Goal: Task Accomplishment & Management: Manage account settings

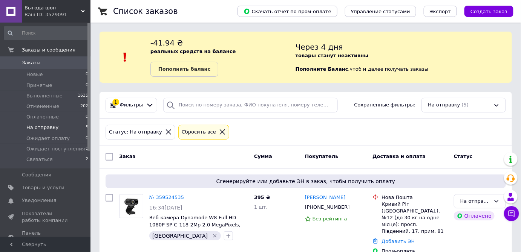
click at [42, 130] on span "На отправку" at bounding box center [42, 127] width 32 height 7
click at [44, 128] on span "На отправку" at bounding box center [42, 127] width 32 height 7
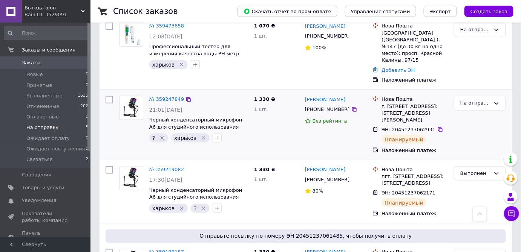
scroll to position [211, 0]
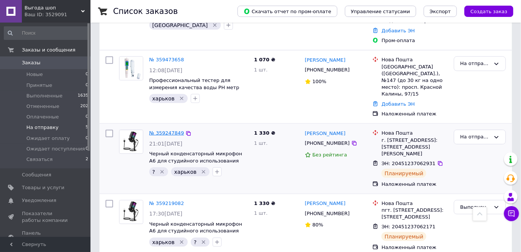
click at [158, 130] on link "№ 359247849" at bounding box center [166, 133] width 35 height 6
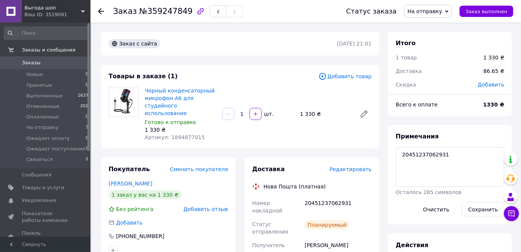
scroll to position [103, 0]
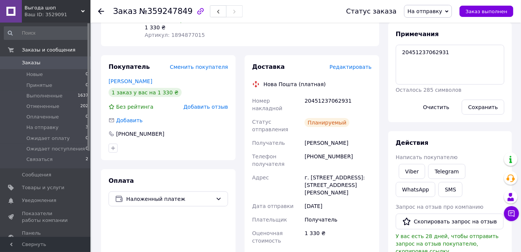
click at [326, 94] on div "20451237062931" at bounding box center [338, 104] width 70 height 21
copy div "20451237062931"
click at [438, 191] on button "SMS" at bounding box center [450, 189] width 24 height 15
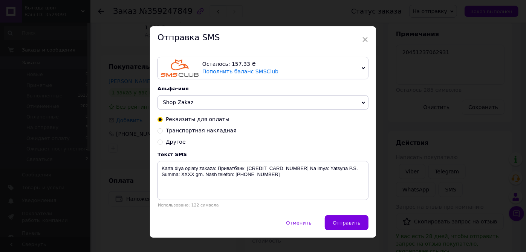
click at [202, 133] on span "Транспортная накладная" at bounding box center [201, 131] width 71 height 6
click at [163, 133] on input "Транспортная накладная" at bounding box center [160, 130] width 5 height 5
radio input "true"
radio input "false"
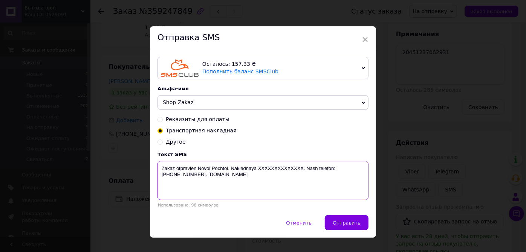
click at [276, 168] on textarea "Zakaz otpravlen Novoi Pochtoi. Nakladnaya XXXXXXXXXXXXXX. Nash telefon: [PHONE_…" at bounding box center [263, 180] width 211 height 39
paste textarea "20451237062931"
type textarea "Zakaz otpravlen Novoi Pochtoi. Nakladnaya [PHONE_NUMBER]. Nash telefon: [PHONE_…"
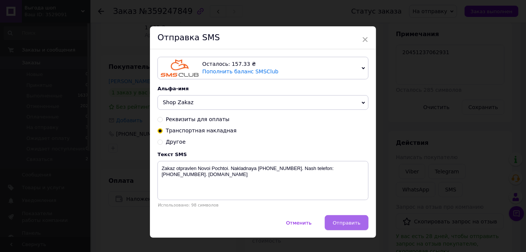
click at [344, 220] on button "Отправить" at bounding box center [347, 223] width 44 height 15
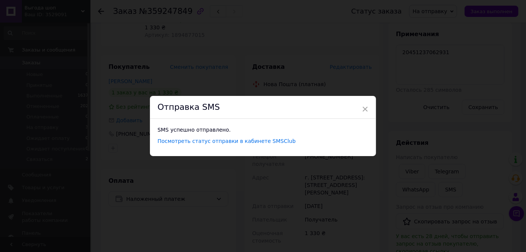
click at [389, 20] on div "× Отправка SMS SMS успешно отправлено. Посмотреть статус отправки в кабинете SM…" at bounding box center [263, 126] width 526 height 252
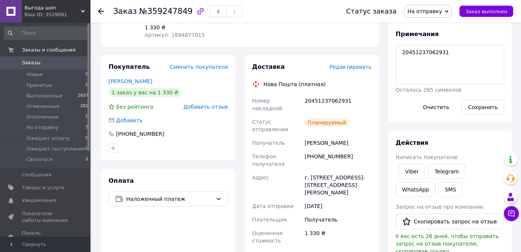
click at [422, 8] on span "На отправку" at bounding box center [424, 11] width 35 height 6
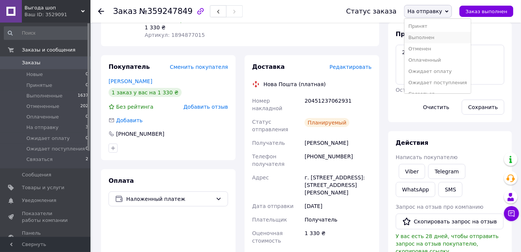
click at [432, 36] on li "Выполнен" at bounding box center [437, 37] width 66 height 11
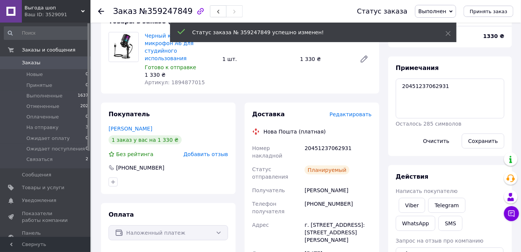
scroll to position [0, 0]
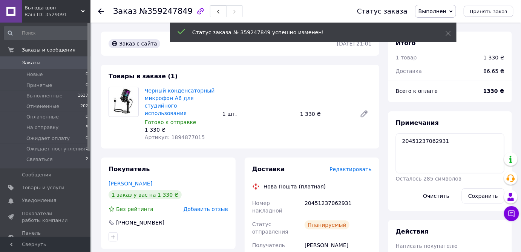
click at [102, 10] on icon at bounding box center [101, 11] width 6 height 6
